Goal: Task Accomplishment & Management: Manage account settings

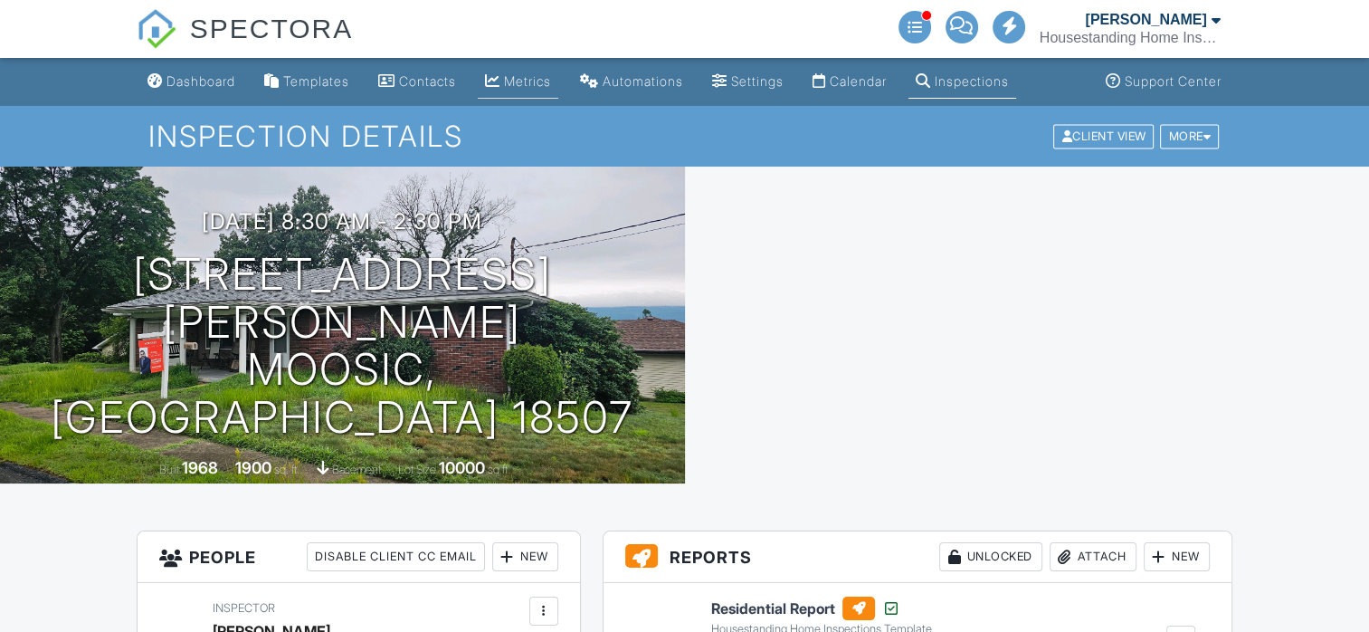
click at [546, 80] on div "Metrics" at bounding box center [527, 80] width 47 height 15
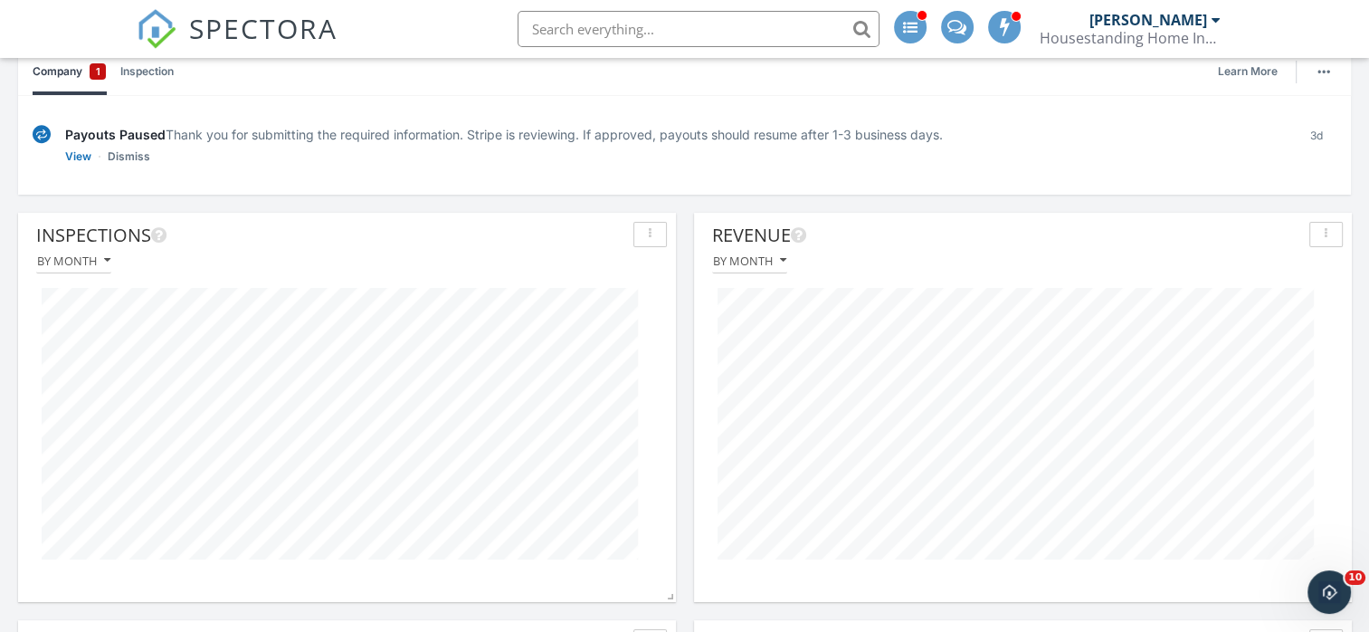
click at [1327, 233] on icon "button" at bounding box center [1326, 234] width 3 height 13
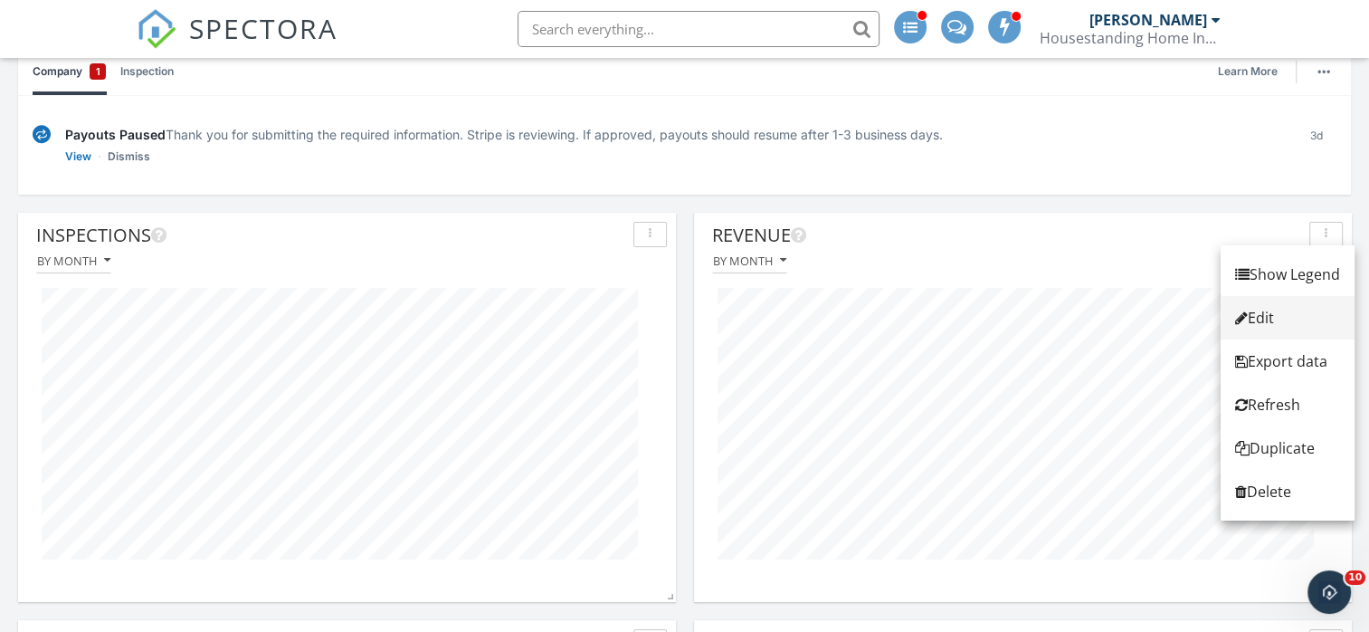
click at [1278, 307] on div "Edit" at bounding box center [1287, 318] width 105 height 22
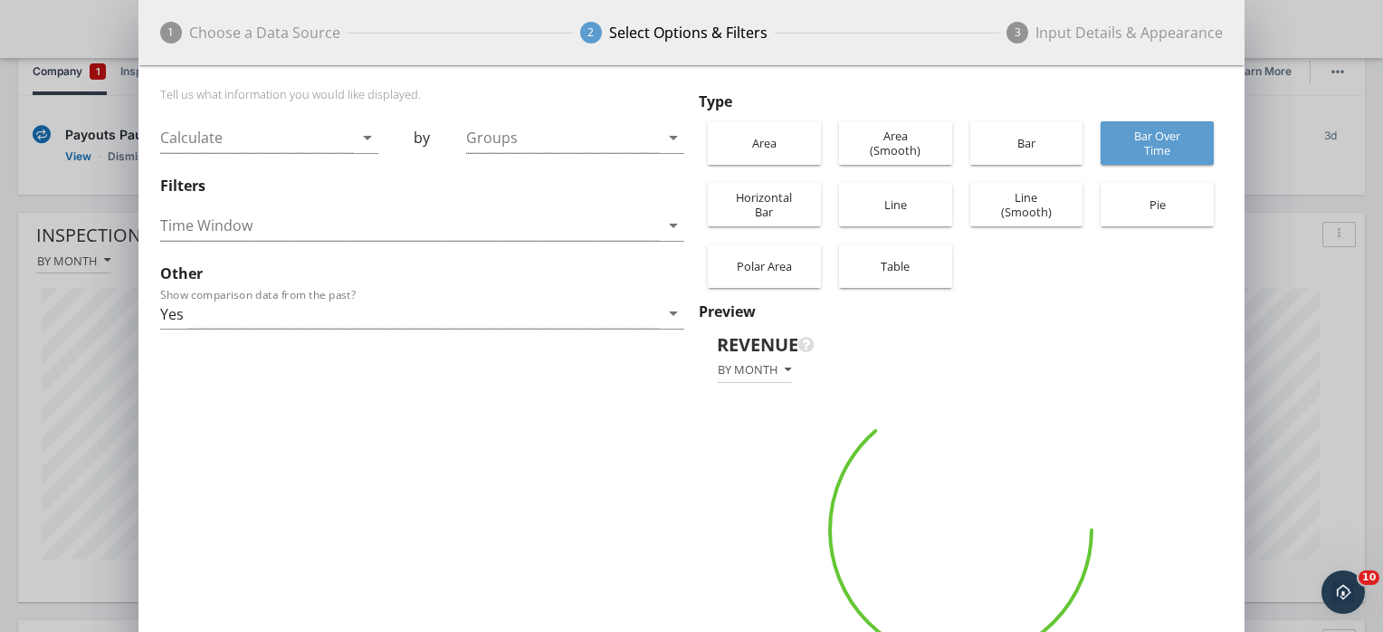
scroll to position [904534, 904486]
click at [672, 224] on icon "arrow_drop_down" at bounding box center [673, 225] width 22 height 22
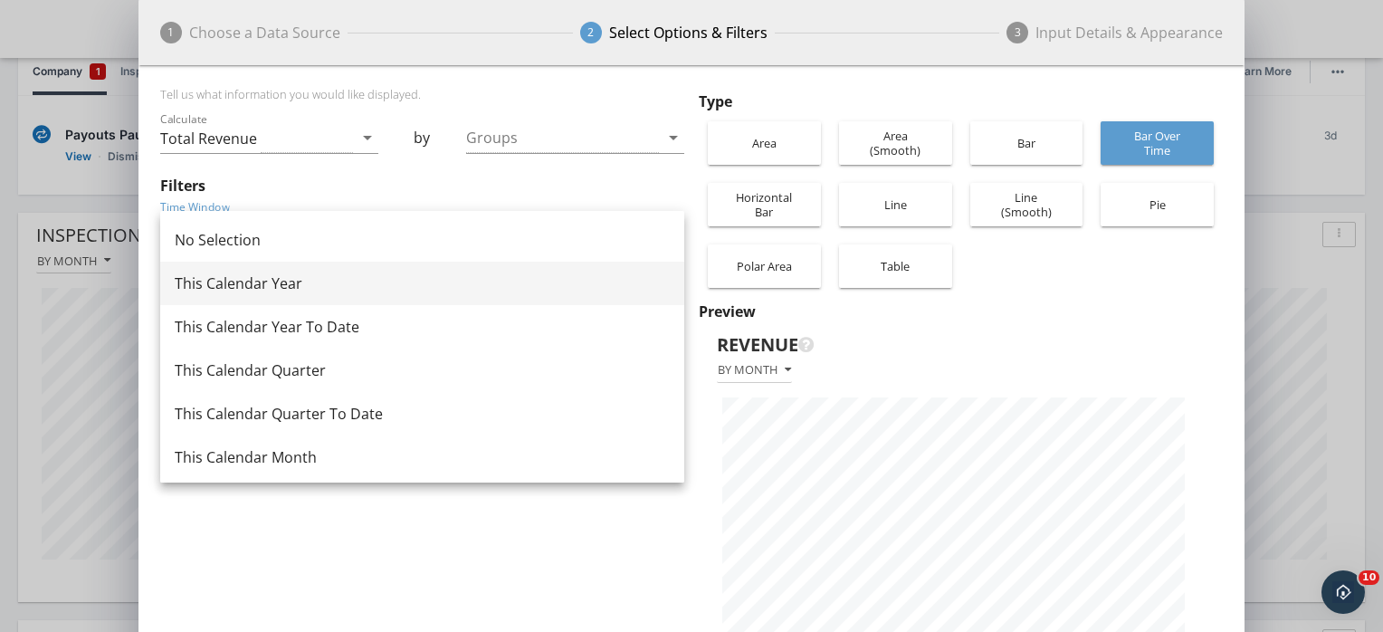
click at [261, 283] on div "This Calendar Year" at bounding box center [422, 283] width 495 height 22
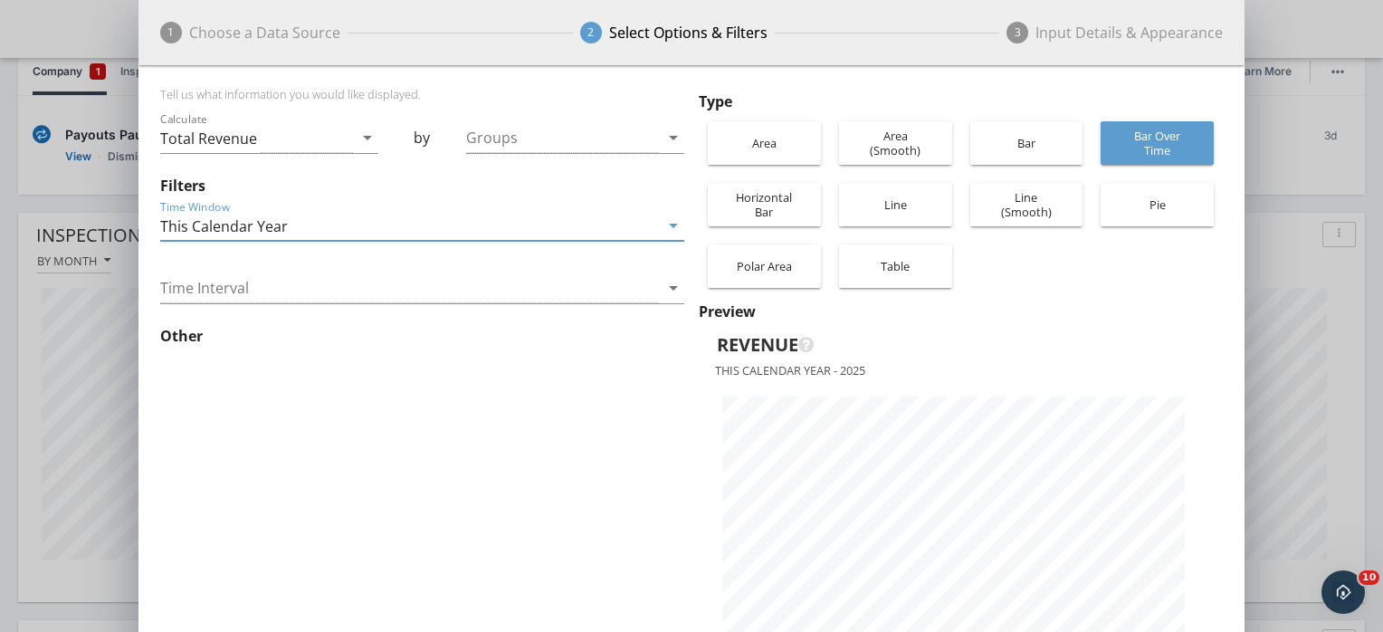
drag, startPoint x: 1211, startPoint y: 319, endPoint x: 1208, endPoint y: 377, distance: 58.0
click at [1208, 377] on div "Preview Revenue This calendar year - 2025" at bounding box center [961, 495] width 524 height 391
drag, startPoint x: 556, startPoint y: 469, endPoint x: 548, endPoint y: 537, distance: 68.3
click at [548, 537] on div "Tell us what information you would like displayed. Calculate Total Revenue arro…" at bounding box center [425, 389] width 531 height 604
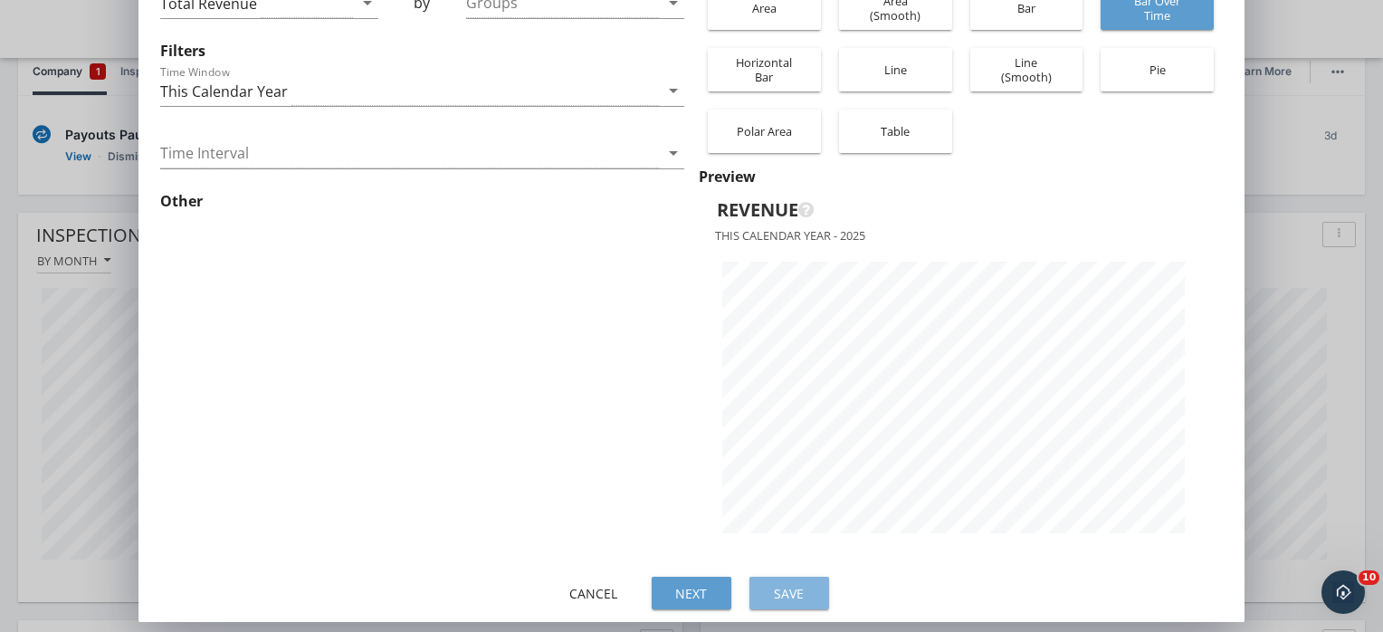
click at [804, 594] on div "Save" at bounding box center [789, 593] width 51 height 19
